Goal: Information Seeking & Learning: Learn about a topic

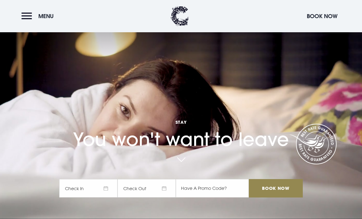
click at [41, 18] on span "Menu" at bounding box center [45, 16] width 15 height 7
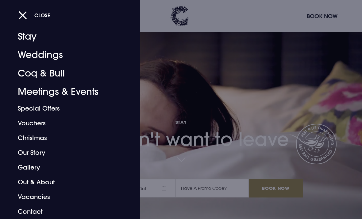
scroll to position [12, 0]
click at [33, 213] on link "Contact" at bounding box center [66, 211] width 96 height 15
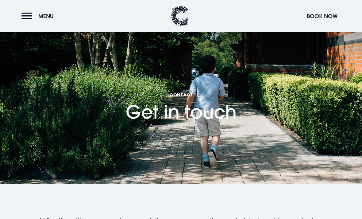
click at [44, 18] on span "Menu" at bounding box center [45, 16] width 15 height 7
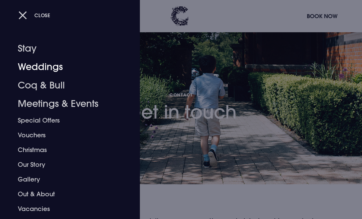
click at [56, 70] on link "Weddings" at bounding box center [66, 67] width 96 height 18
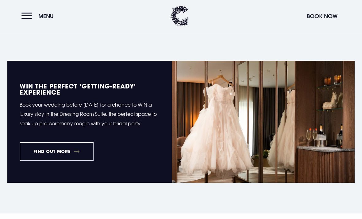
scroll to position [225, 0]
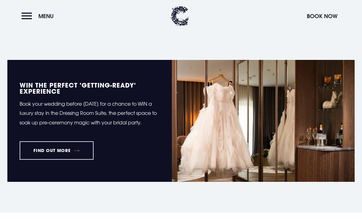
click at [175, 138] on img at bounding box center [263, 121] width 183 height 122
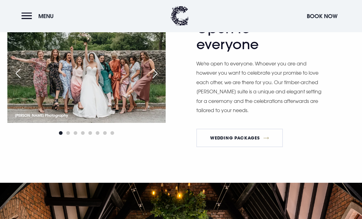
scroll to position [675, 0]
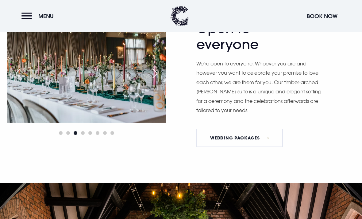
click at [157, 80] on div "Next slide" at bounding box center [154, 74] width 15 height 14
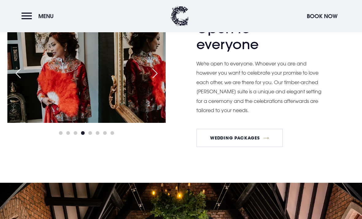
click at [156, 80] on div "Next slide" at bounding box center [154, 74] width 15 height 14
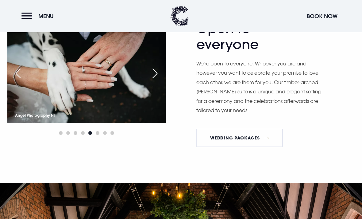
click at [155, 80] on div "Next slide" at bounding box center [154, 74] width 15 height 14
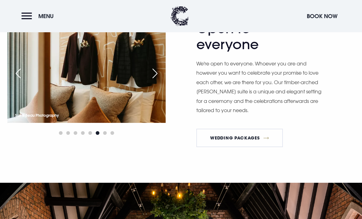
click at [156, 80] on div "Next slide" at bounding box center [154, 74] width 15 height 14
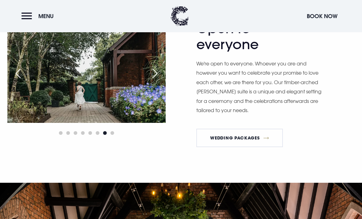
click at [155, 80] on div "Next slide" at bounding box center [154, 74] width 15 height 14
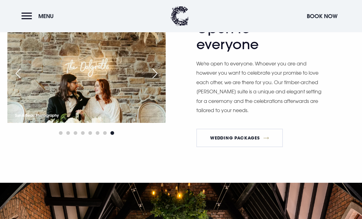
click at [152, 80] on div "Next slide" at bounding box center [154, 74] width 15 height 14
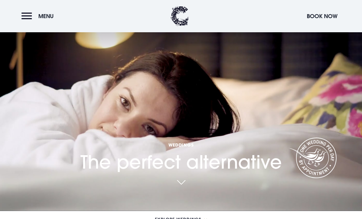
scroll to position [0, 0]
